Goal: Find specific page/section: Find specific page/section

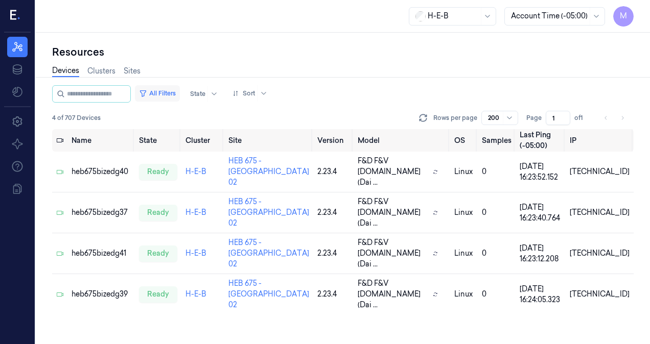
click at [172, 95] on button "All Filters" at bounding box center [157, 93] width 45 height 16
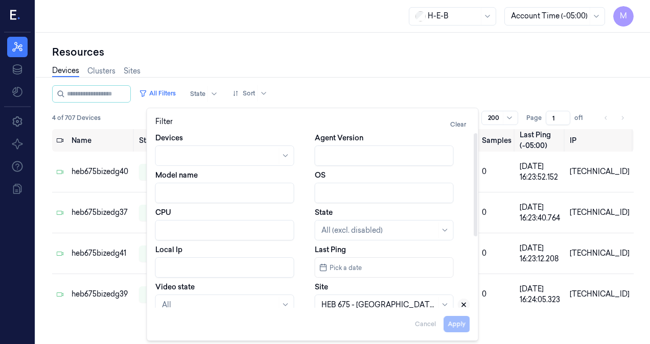
click at [462, 304] on icon at bounding box center [463, 304] width 7 height 7
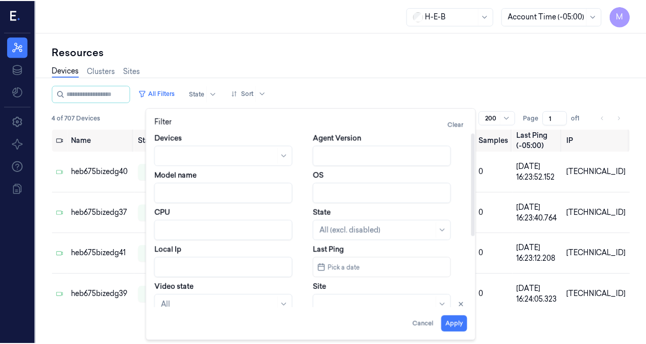
scroll to position [2, 0]
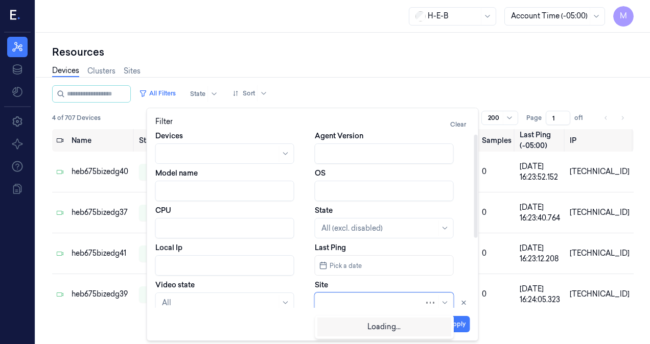
click at [384, 301] on div at bounding box center [372, 303] width 103 height 11
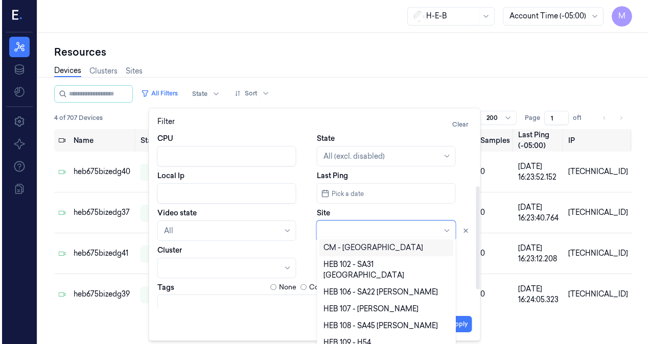
scroll to position [121, 0]
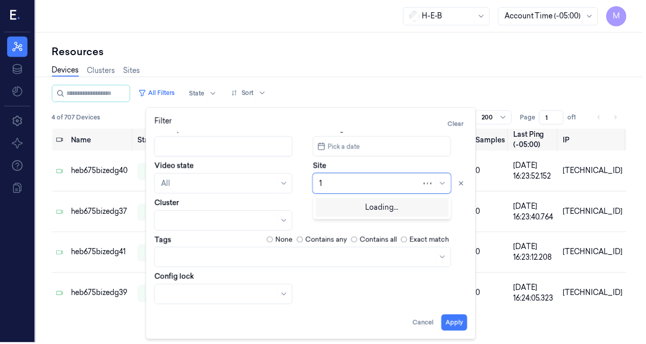
type input "14"
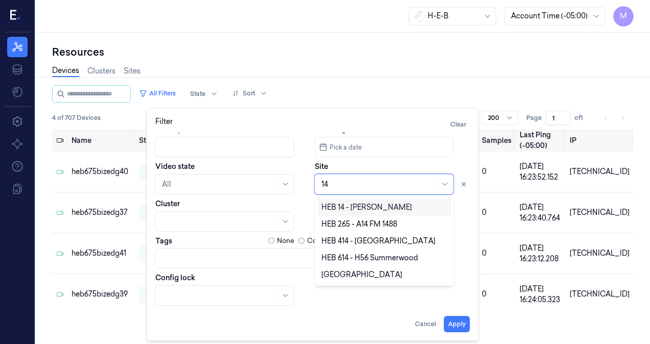
click at [351, 211] on div "HEB 14 - [PERSON_NAME]" at bounding box center [366, 207] width 90 height 11
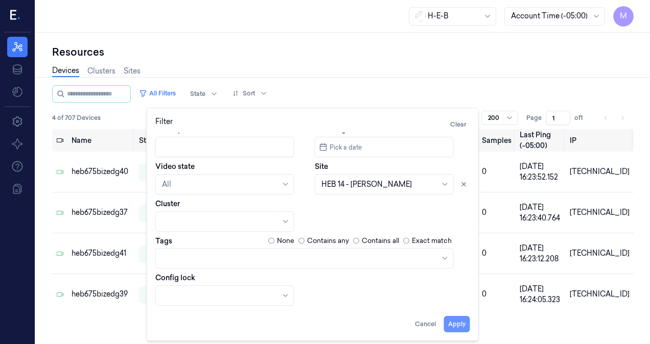
click at [456, 324] on button "Apply" at bounding box center [457, 324] width 26 height 16
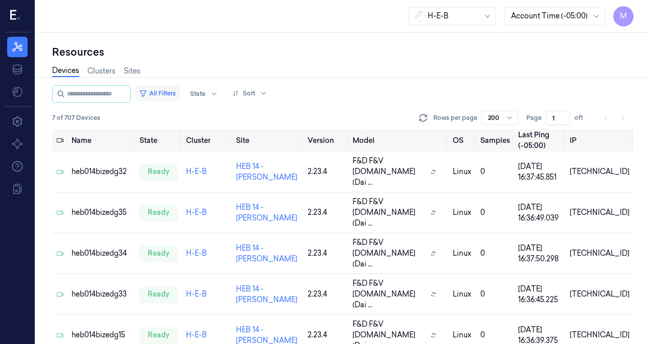
click at [177, 99] on button "All Filters" at bounding box center [157, 93] width 45 height 16
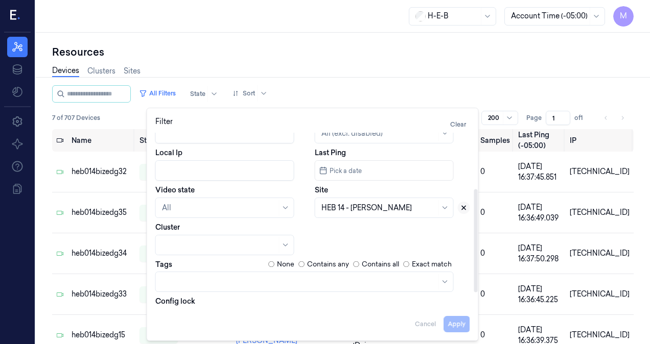
scroll to position [100, 0]
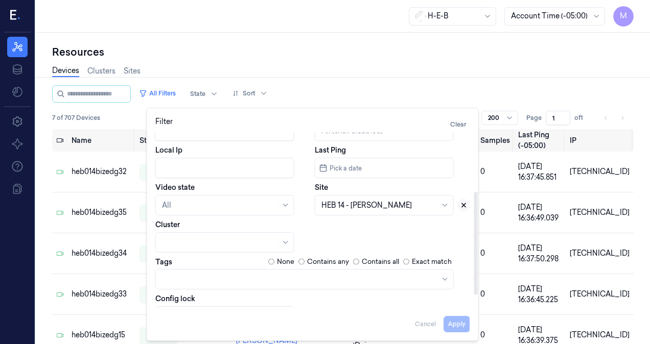
click at [463, 208] on icon at bounding box center [463, 205] width 7 height 7
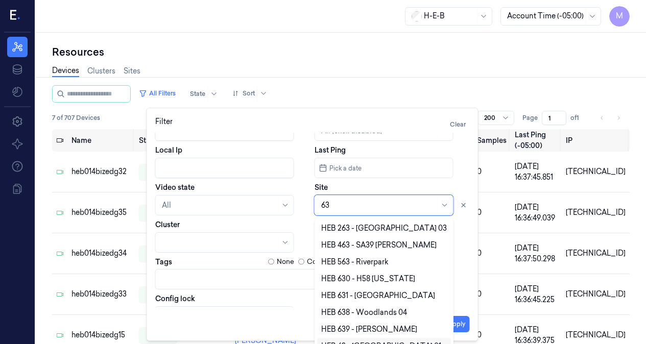
type input "63"
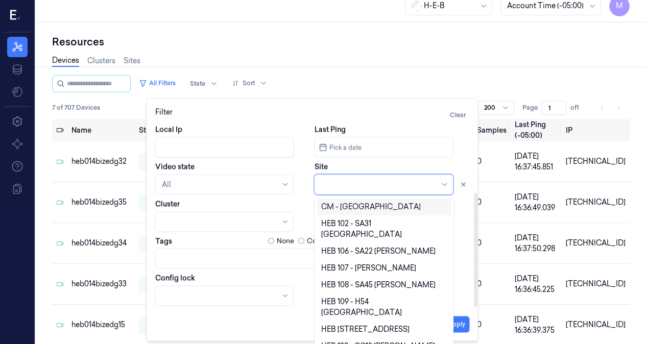
scroll to position [110, 0]
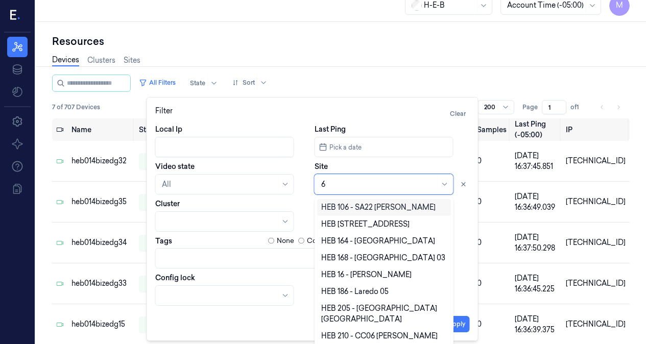
type input "63"
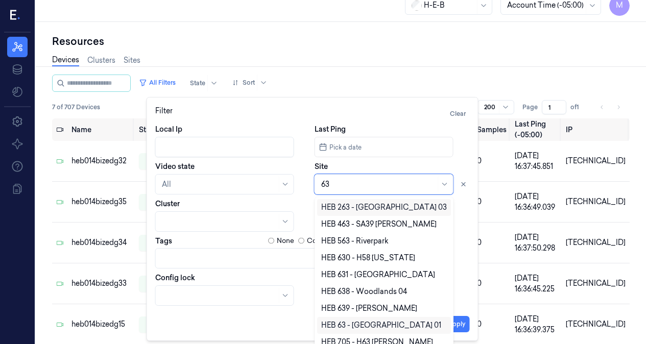
click at [378, 326] on div "HEB 63 - [GEOGRAPHIC_DATA] 01" at bounding box center [381, 325] width 120 height 11
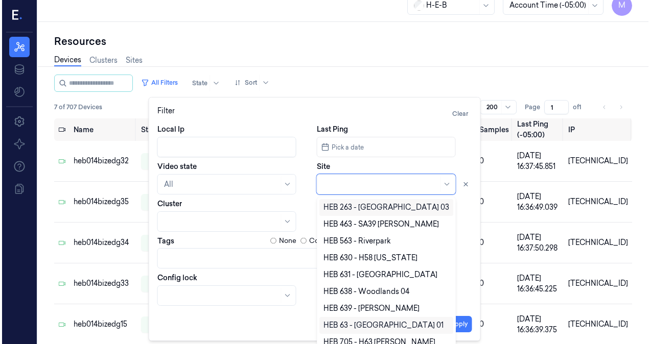
scroll to position [0, 0]
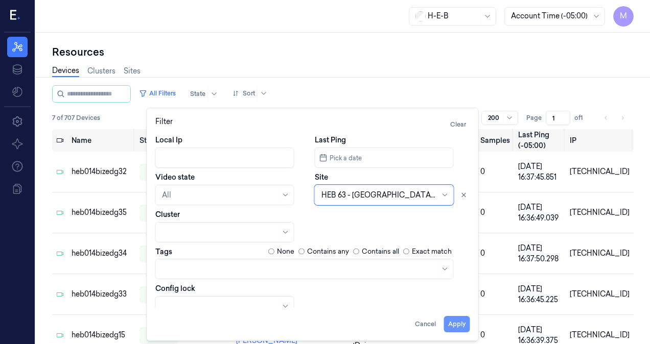
click at [455, 332] on button "Apply" at bounding box center [457, 324] width 26 height 16
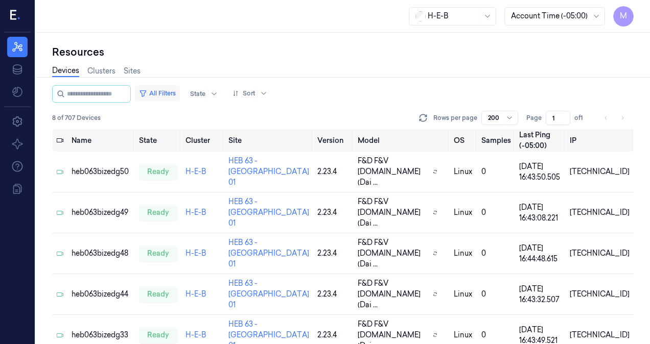
click at [170, 95] on button "All Filters" at bounding box center [157, 93] width 45 height 16
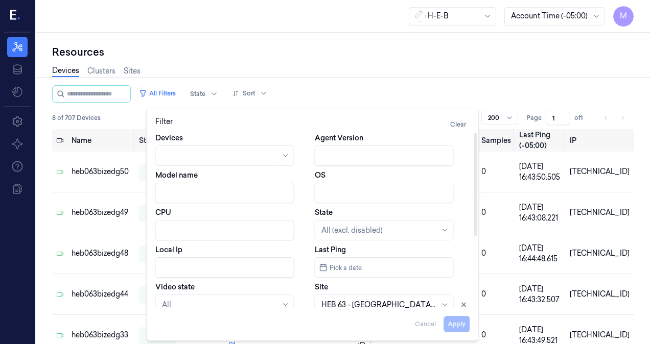
click at [179, 228] on input "CPU" at bounding box center [224, 230] width 139 height 20
click at [169, 265] on input "Local Ip" at bounding box center [224, 267] width 139 height 20
click at [463, 305] on icon at bounding box center [464, 305] width 4 height 4
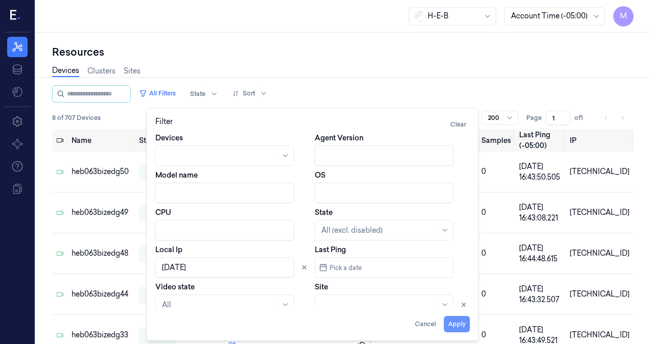
click at [456, 322] on button "Apply" at bounding box center [457, 324] width 26 height 16
type input "[DATE]"
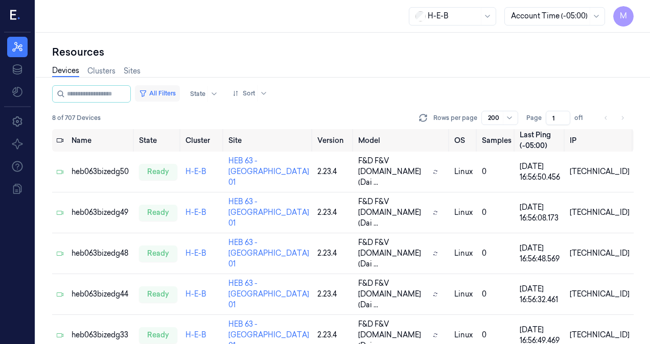
click at [173, 95] on button "All Filters" at bounding box center [157, 93] width 45 height 16
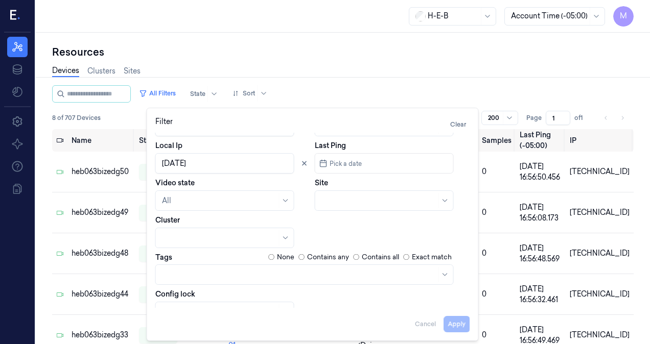
scroll to position [106, 0]
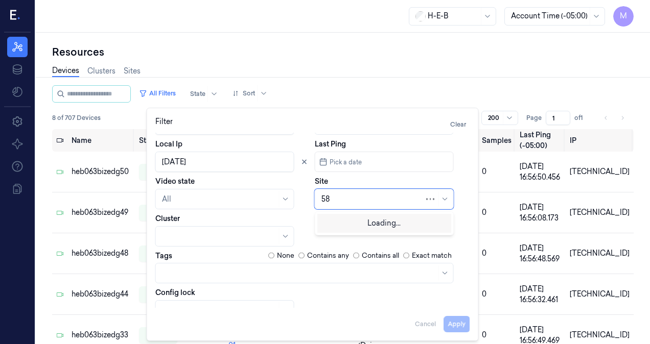
type input "584"
click at [385, 219] on div "HEB 584 - [GEOGRAPHIC_DATA]" at bounding box center [378, 222] width 115 height 11
click at [454, 319] on button "Apply" at bounding box center [457, 324] width 26 height 16
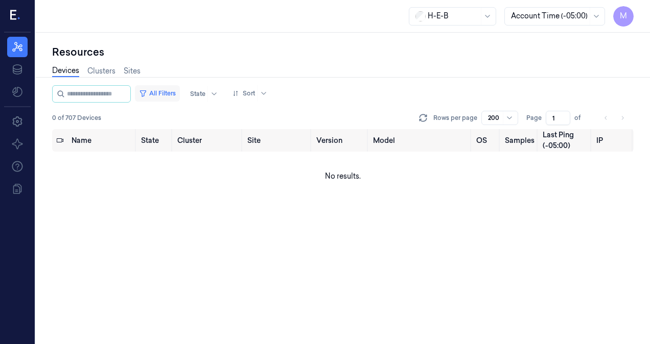
click at [176, 93] on button "All Filters" at bounding box center [157, 93] width 45 height 16
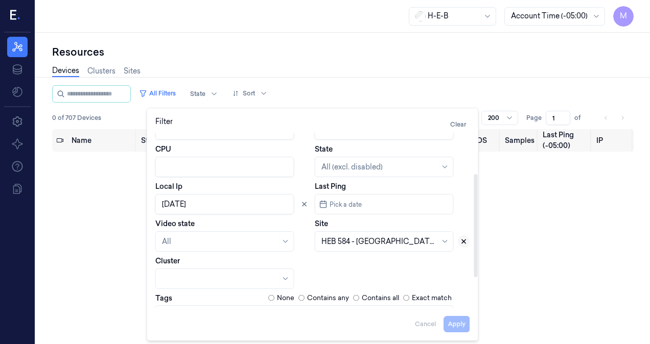
scroll to position [90, 0]
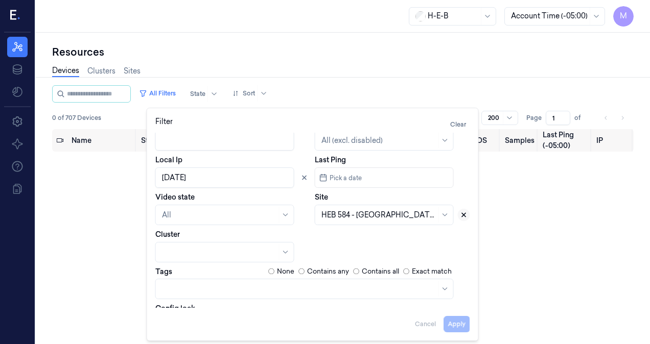
click at [463, 215] on icon at bounding box center [464, 216] width 4 height 4
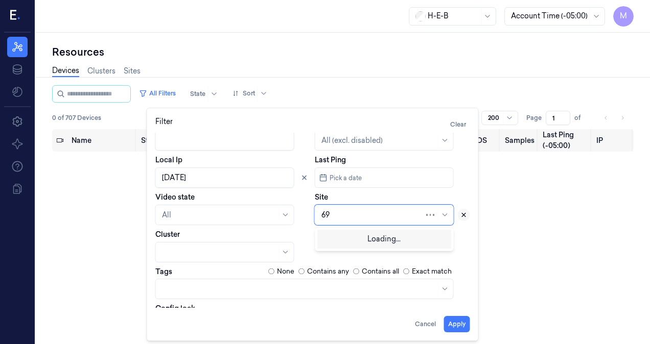
type input "693"
click at [393, 238] on div "HEB 693 - Kenedy" at bounding box center [384, 238] width 126 height 11
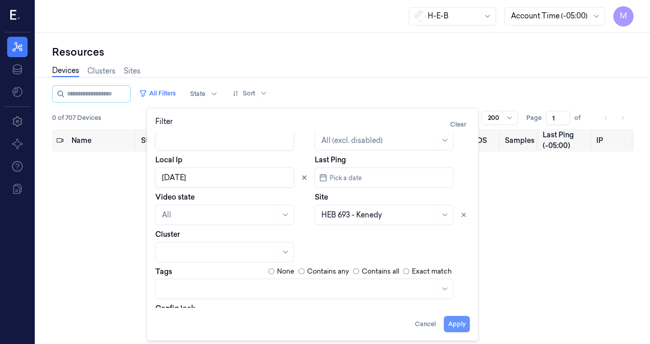
click at [456, 330] on button "Apply" at bounding box center [457, 324] width 26 height 16
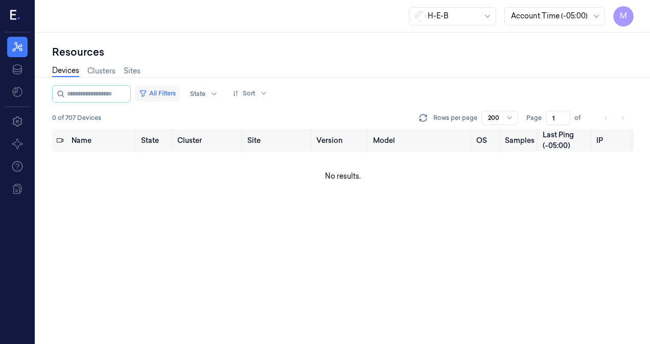
click at [170, 92] on button "All Filters" at bounding box center [157, 93] width 45 height 16
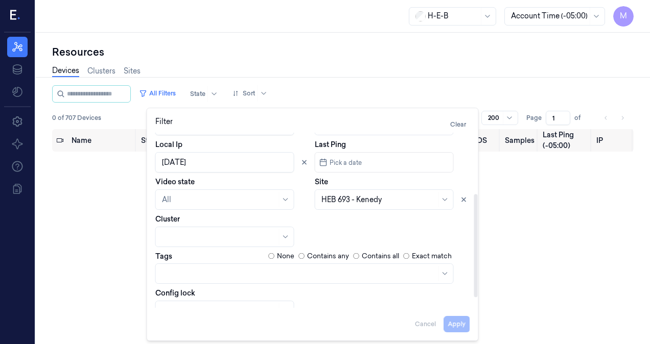
scroll to position [106, 0]
click at [464, 202] on icon at bounding box center [463, 199] width 7 height 7
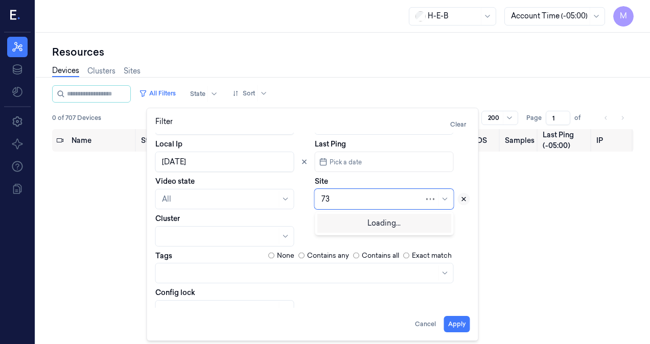
type input "736"
click at [400, 227] on div "HEB 736 - [GEOGRAPHIC_DATA]" at bounding box center [378, 222] width 115 height 11
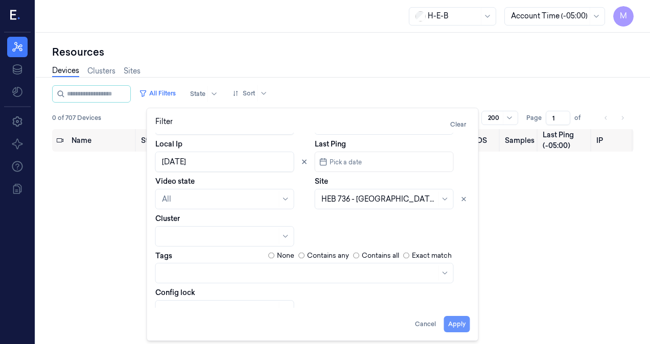
click at [459, 325] on button "Apply" at bounding box center [457, 324] width 26 height 16
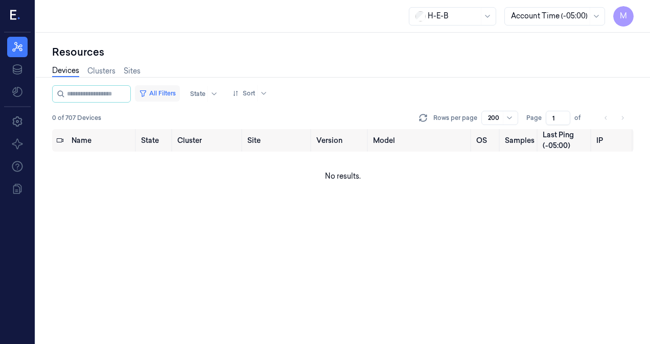
click at [177, 91] on button "All Filters" at bounding box center [157, 93] width 45 height 16
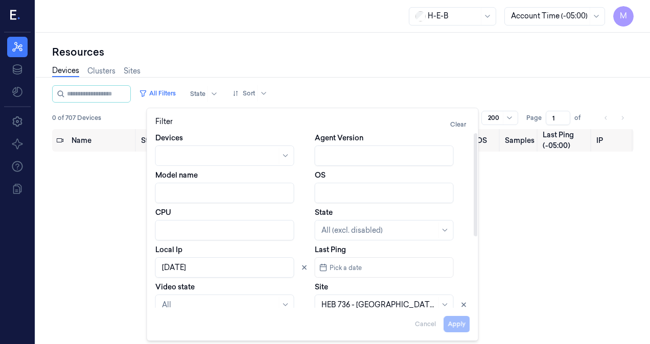
click at [204, 263] on input "Local Ip" at bounding box center [224, 267] width 139 height 20
click at [451, 322] on button "Apply" at bounding box center [457, 324] width 26 height 16
type input "10.58.42"
